Goal: Information Seeking & Learning: Learn about a topic

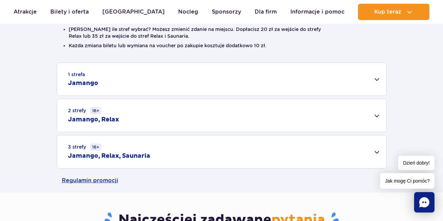
scroll to position [238, 0]
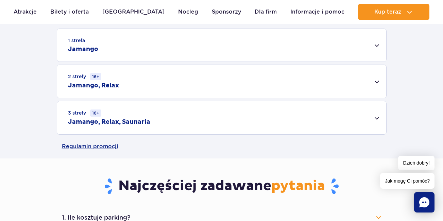
click at [378, 44] on div "1 strefa Jamango" at bounding box center [221, 45] width 329 height 33
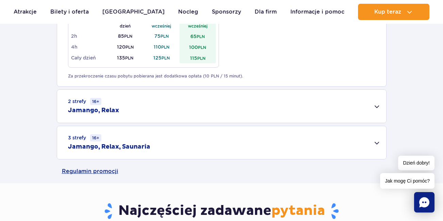
scroll to position [476, 0]
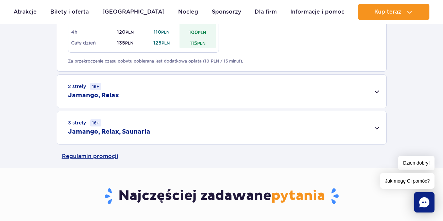
click at [376, 90] on div "2 strefy 16+ Jamango, Relax" at bounding box center [221, 91] width 329 height 33
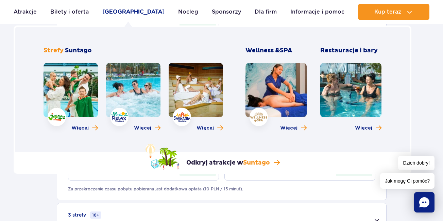
click at [134, 10] on link "[GEOGRAPHIC_DATA]" at bounding box center [133, 12] width 62 height 16
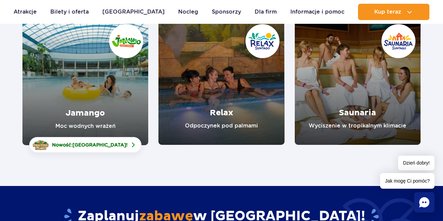
scroll to position [102, 0]
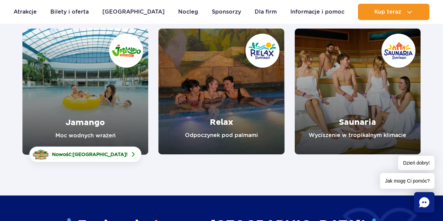
click at [253, 131] on link "Relax" at bounding box center [221, 92] width 126 height 126
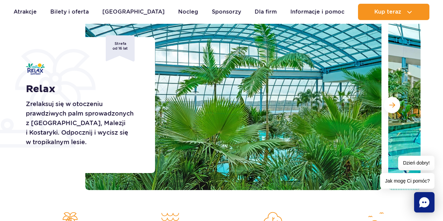
scroll to position [102, 0]
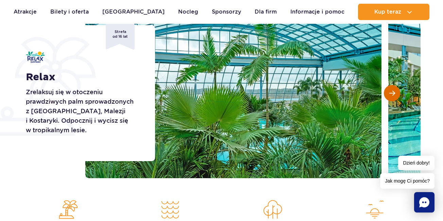
click at [390, 97] on button "Następny slajd" at bounding box center [392, 93] width 16 height 16
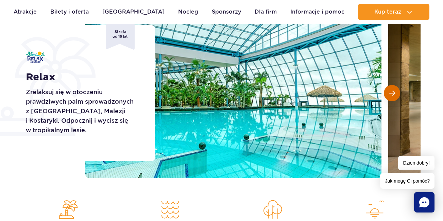
click at [392, 92] on span "Następny slajd" at bounding box center [392, 93] width 6 height 6
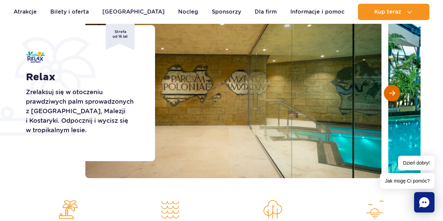
click at [392, 92] on span "Następny slajd" at bounding box center [392, 93] width 6 height 6
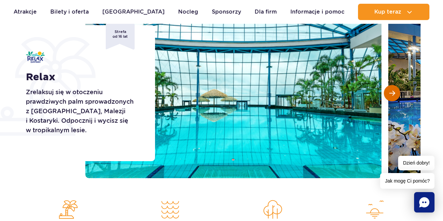
click at [392, 92] on span "Następny slajd" at bounding box center [392, 93] width 6 height 6
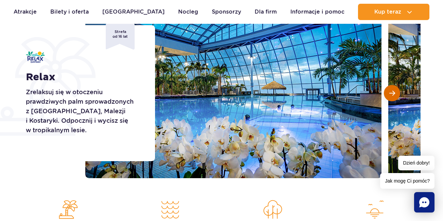
click at [392, 92] on span "Następny slajd" at bounding box center [392, 93] width 6 height 6
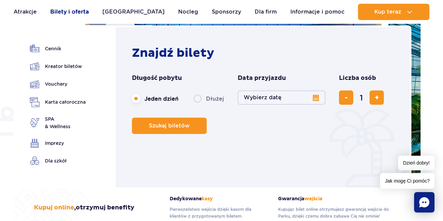
click at [79, 12] on link "Bilety i oferta" at bounding box center [69, 12] width 38 height 16
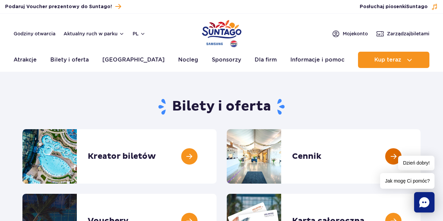
click at [421, 157] on link at bounding box center [421, 156] width 0 height 54
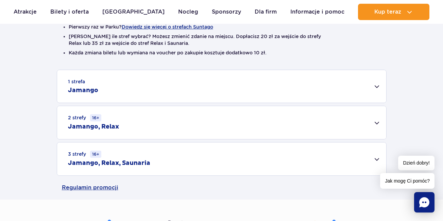
scroll to position [204, 0]
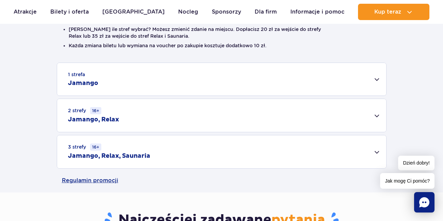
click at [373, 116] on div "2 strefy 16+ Jamango, Relax" at bounding box center [221, 115] width 329 height 33
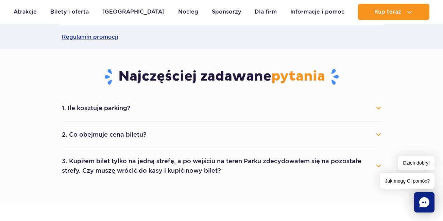
scroll to position [442, 0]
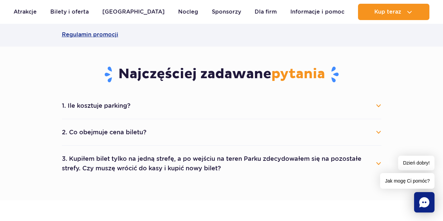
click at [377, 160] on button "3. Kupiłem bilet tylko na jedną strefę, a po wejściu na teren Parku zdecydowałe…" at bounding box center [222, 163] width 320 height 24
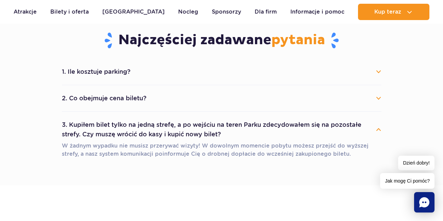
scroll to position [510, 0]
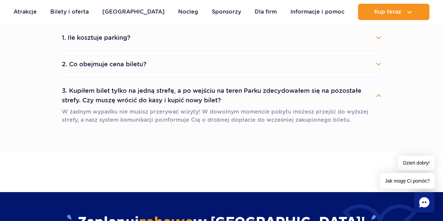
click at [379, 64] on button "2. Co obejmuje cena biletu?" at bounding box center [222, 64] width 320 height 15
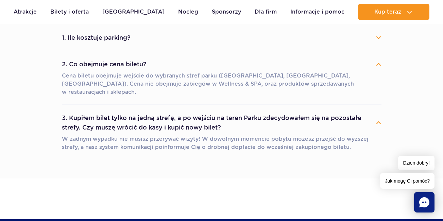
click at [379, 64] on button "2. Co obejmuje cena biletu?" at bounding box center [222, 64] width 320 height 15
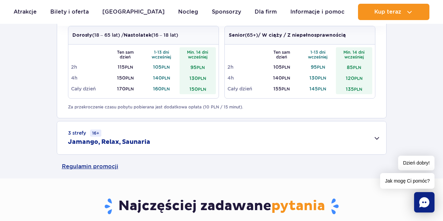
scroll to position [238, 0]
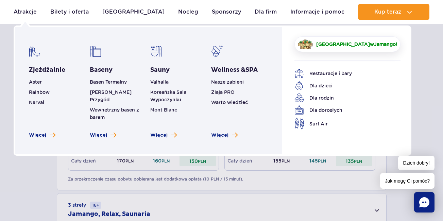
click at [336, 43] on span "[GEOGRAPHIC_DATA]" at bounding box center [343, 43] width 54 height 5
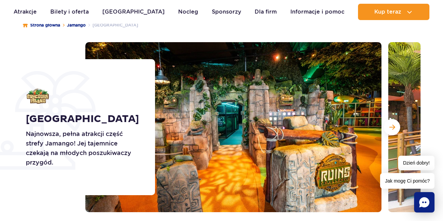
scroll to position [102, 0]
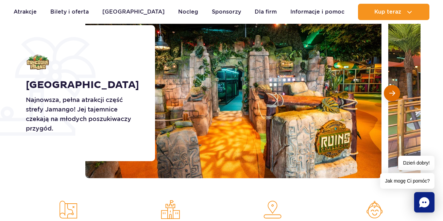
click at [393, 91] on span "Następny slajd" at bounding box center [392, 93] width 6 height 6
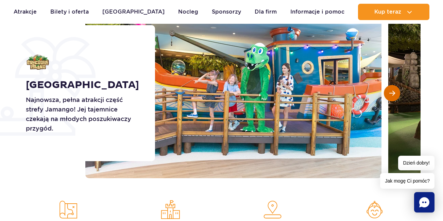
click at [393, 91] on span "Następny slajd" at bounding box center [392, 93] width 6 height 6
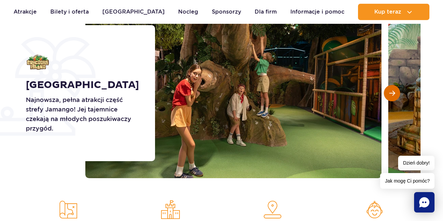
click at [393, 91] on span "Następny slajd" at bounding box center [392, 93] width 6 height 6
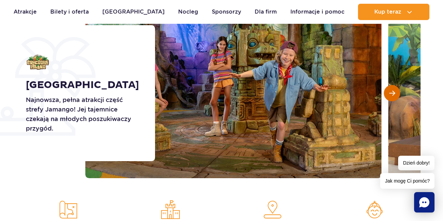
click at [393, 91] on span "Następny slajd" at bounding box center [392, 93] width 6 height 6
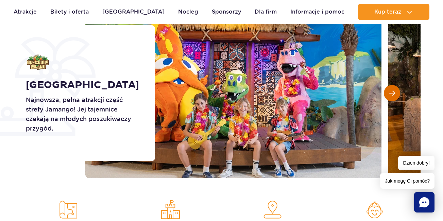
click at [393, 91] on span "Następny slajd" at bounding box center [392, 93] width 6 height 6
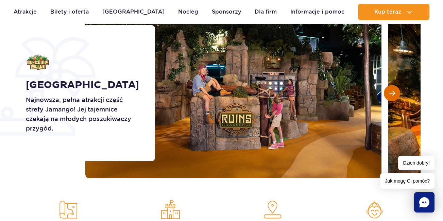
click at [393, 91] on span "Następny slajd" at bounding box center [392, 93] width 6 height 6
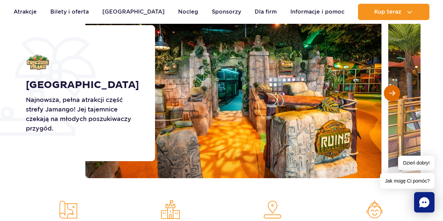
click at [393, 91] on span "Następny slajd" at bounding box center [392, 93] width 6 height 6
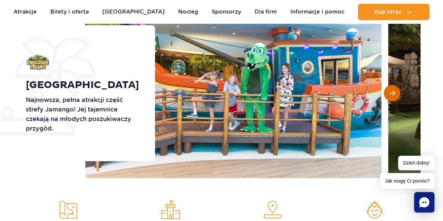
click at [393, 91] on span "Następny slajd" at bounding box center [392, 93] width 6 height 6
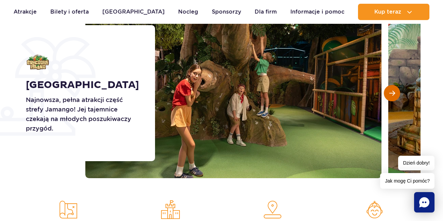
click at [393, 91] on span "Następny slajd" at bounding box center [392, 93] width 6 height 6
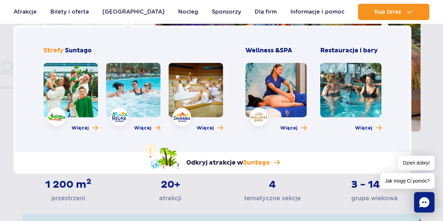
scroll to position [238, 0]
